Goal: Information Seeking & Learning: Find specific fact

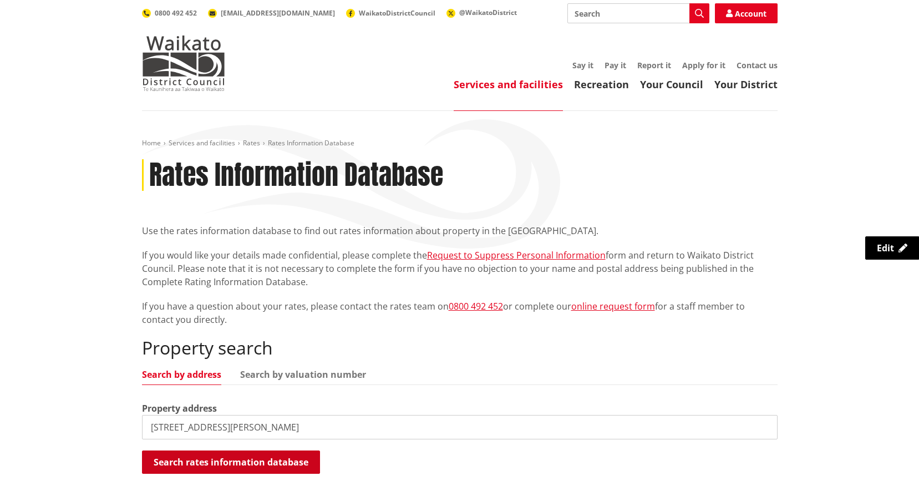
type input "[STREET_ADDRESS][PERSON_NAME]"
click at [287, 462] on button "Search rates information database" at bounding box center [231, 461] width 178 height 23
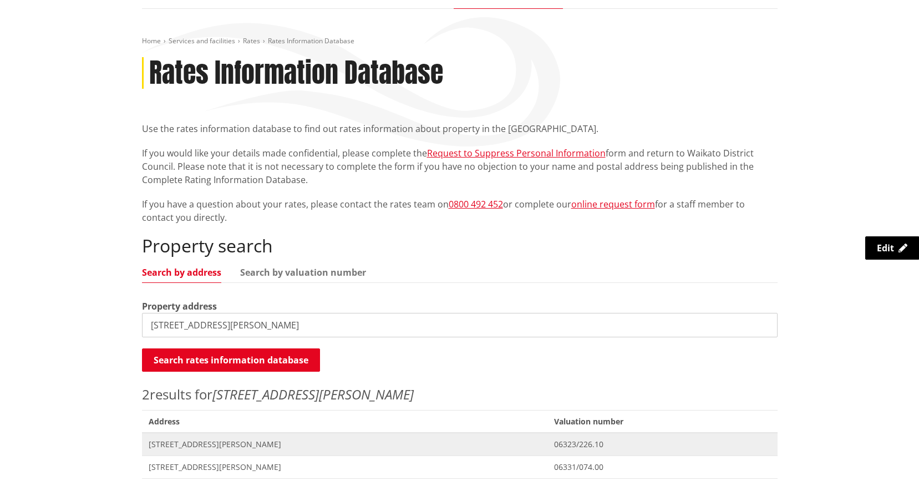
scroll to position [111, 0]
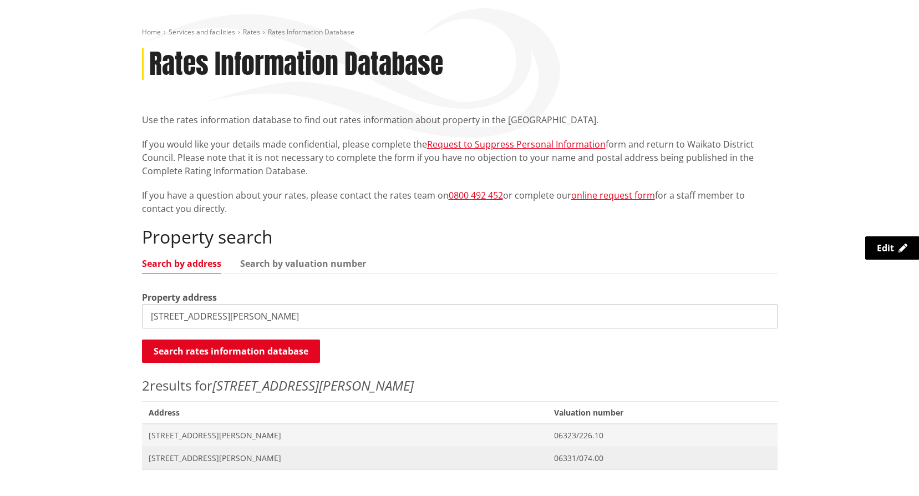
drag, startPoint x: 225, startPoint y: 455, endPoint x: 278, endPoint y: 455, distance: 53.2
click at [226, 455] on span "[STREET_ADDRESS][PERSON_NAME]" at bounding box center [345, 457] width 393 height 11
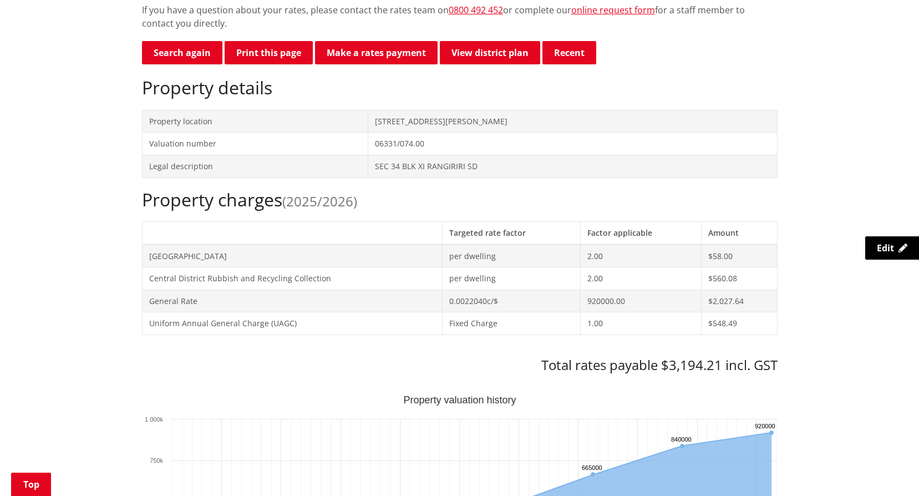
scroll to position [288, 0]
